Goal: Task Accomplishment & Management: Manage account settings

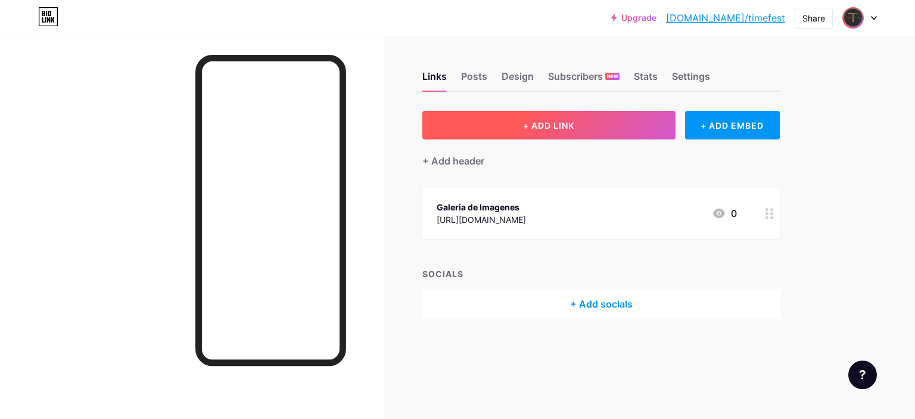
click at [535, 130] on button "+ ADD LINK" at bounding box center [549, 125] width 253 height 29
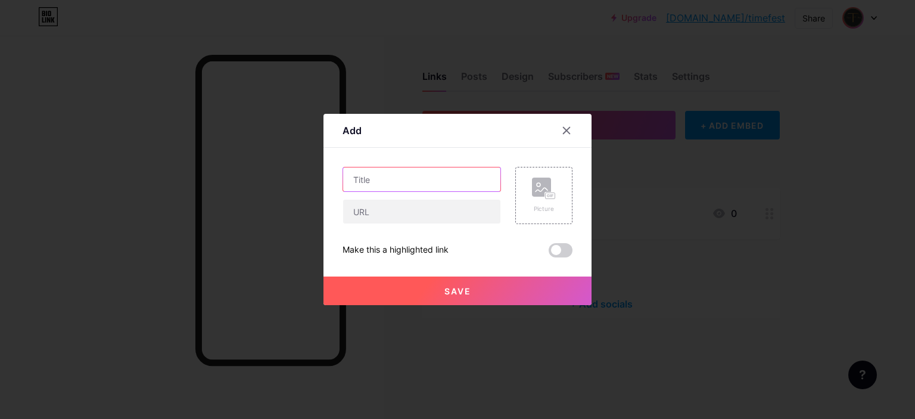
click at [469, 175] on input "text" at bounding box center [421, 179] width 157 height 24
type input "T"
type input "Whatsapp"
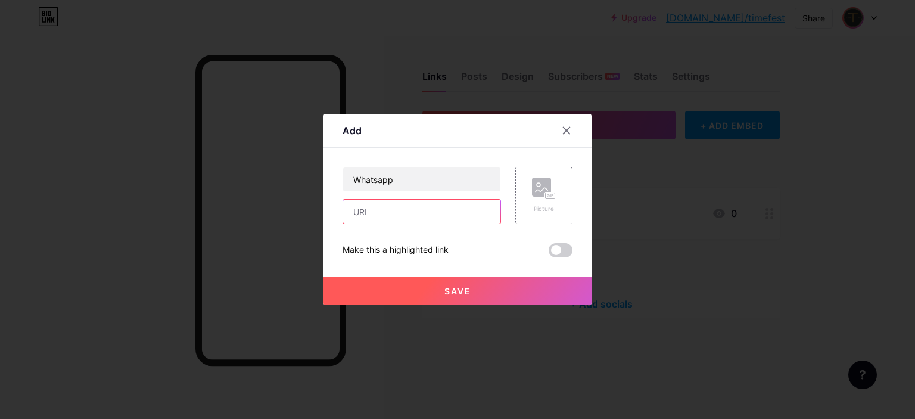
click at [393, 220] on input "text" at bounding box center [421, 212] width 157 height 24
paste input "[URL][DOMAIN_NAME]"
type input "[URL][DOMAIN_NAME]"
click at [560, 190] on div "Picture" at bounding box center [544, 195] width 57 height 57
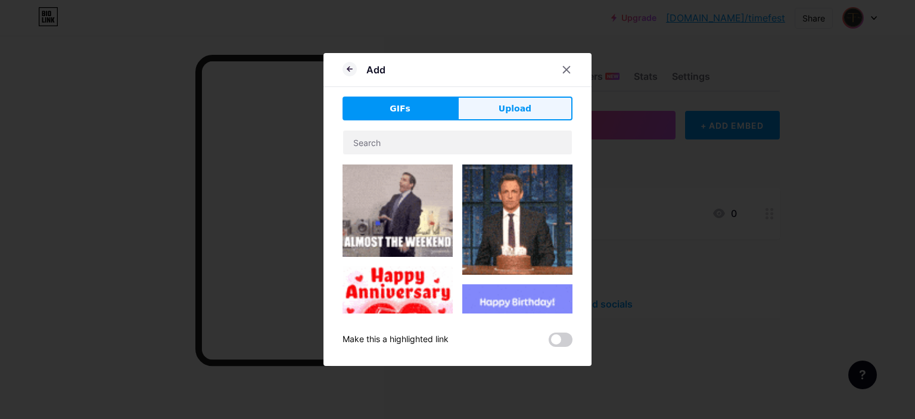
click at [518, 111] on span "Upload" at bounding box center [515, 109] width 33 height 13
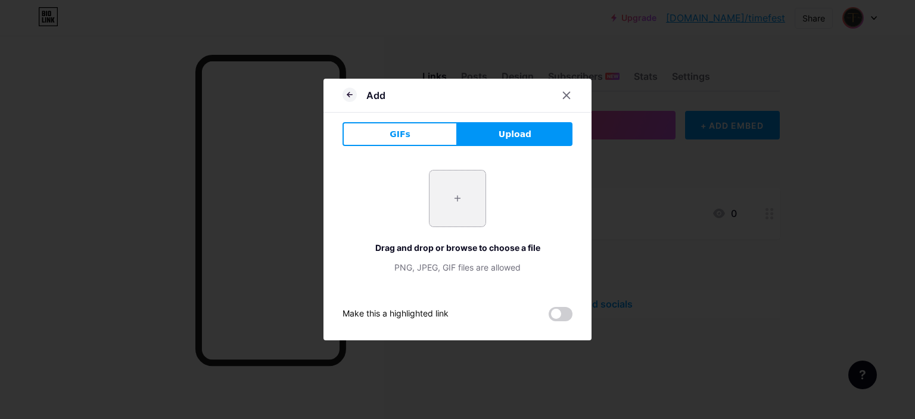
click at [448, 184] on input "file" at bounding box center [458, 198] width 56 height 56
type input "C:\fakepath\whatsapp.png"
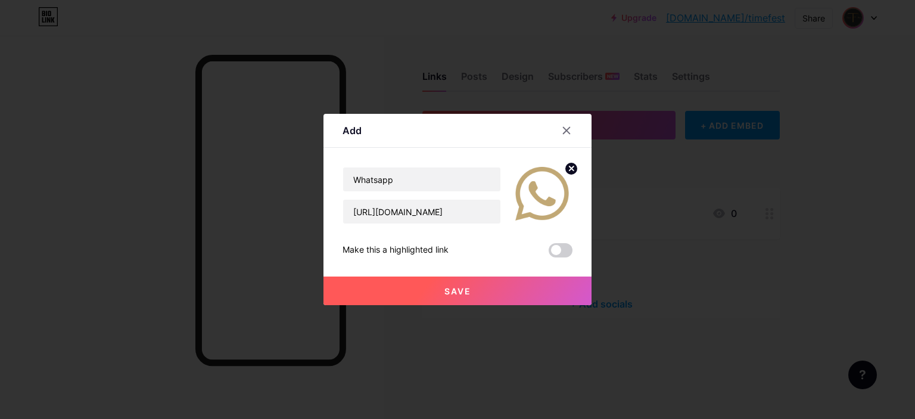
click at [433, 285] on button "Save" at bounding box center [458, 291] width 268 height 29
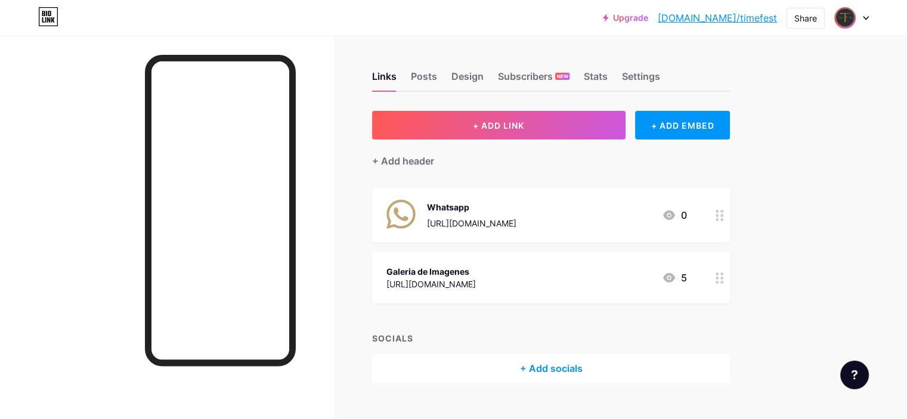
click at [665, 264] on div "Galeria de Imagenes [URL][DOMAIN_NAME] 5" at bounding box center [536, 277] width 300 height 27
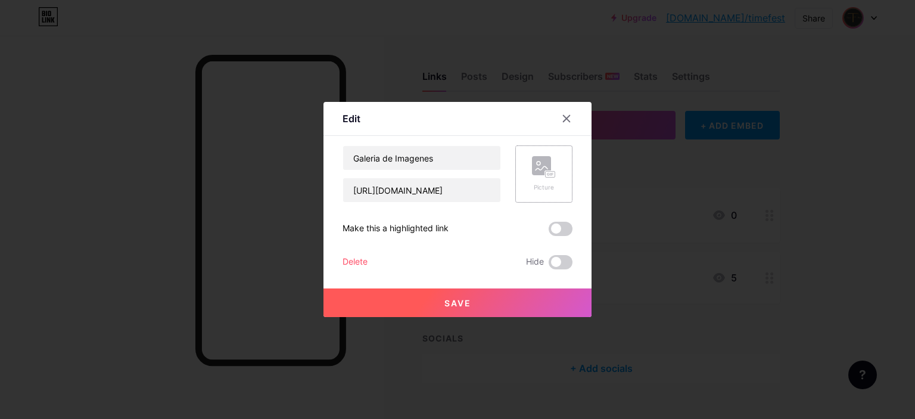
click at [548, 176] on rect at bounding box center [551, 175] width 10 height 6
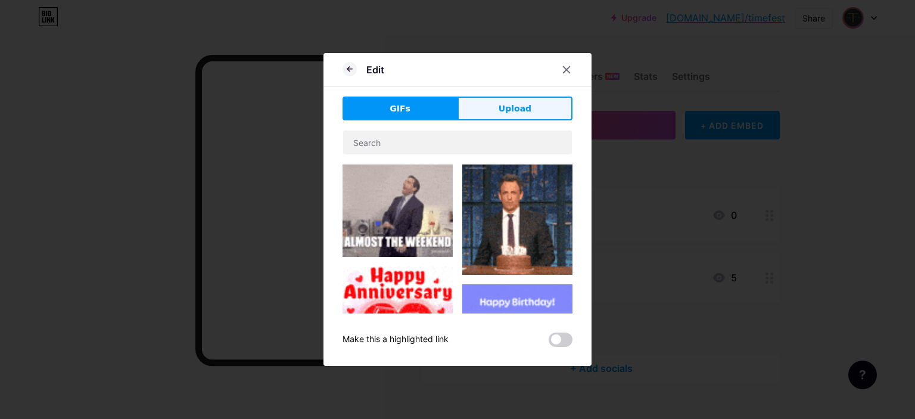
click at [503, 109] on span "Upload" at bounding box center [515, 109] width 33 height 13
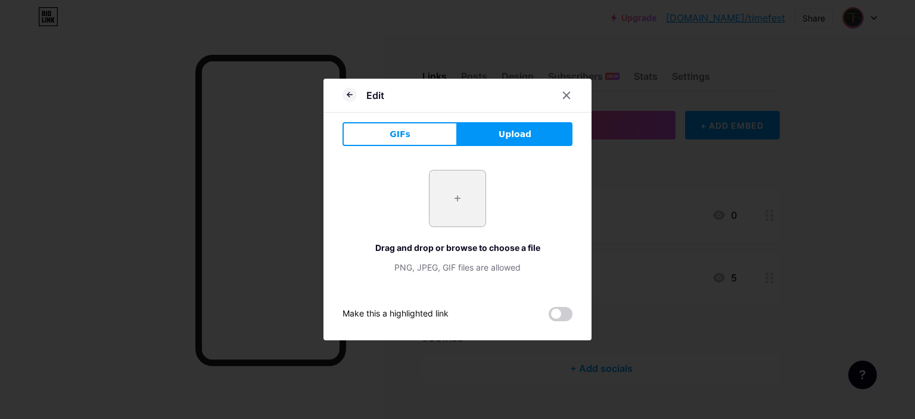
click at [449, 208] on input "file" at bounding box center [458, 198] width 56 height 56
type input "C:\fakepath\galeria-de-imagenes.png"
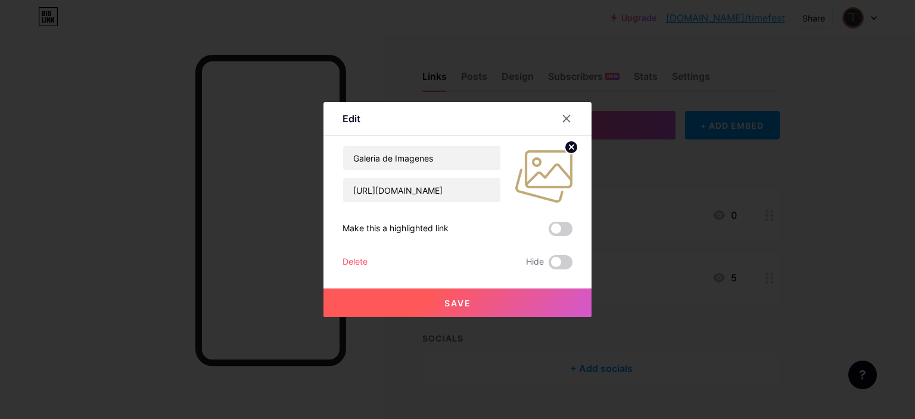
click at [510, 299] on button "Save" at bounding box center [458, 302] width 268 height 29
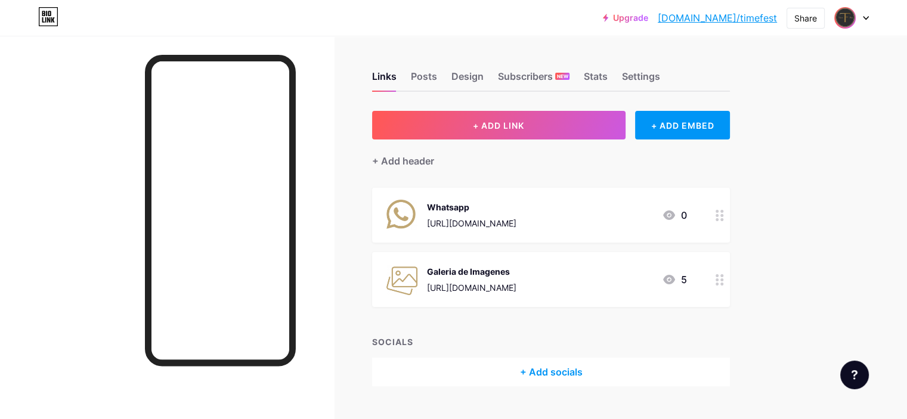
click at [516, 271] on div "Galeria de Imagenes" at bounding box center [471, 271] width 89 height 13
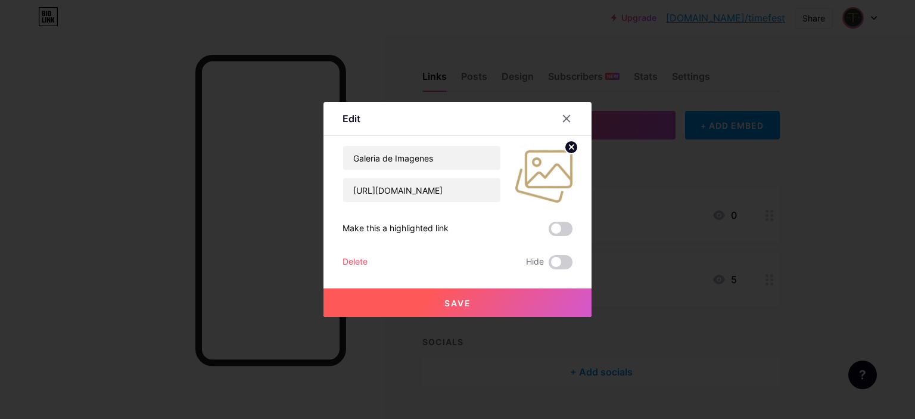
click at [565, 147] on circle at bounding box center [571, 147] width 13 height 13
click at [505, 300] on button "Save" at bounding box center [458, 302] width 268 height 29
